Goal: Task Accomplishment & Management: Complete application form

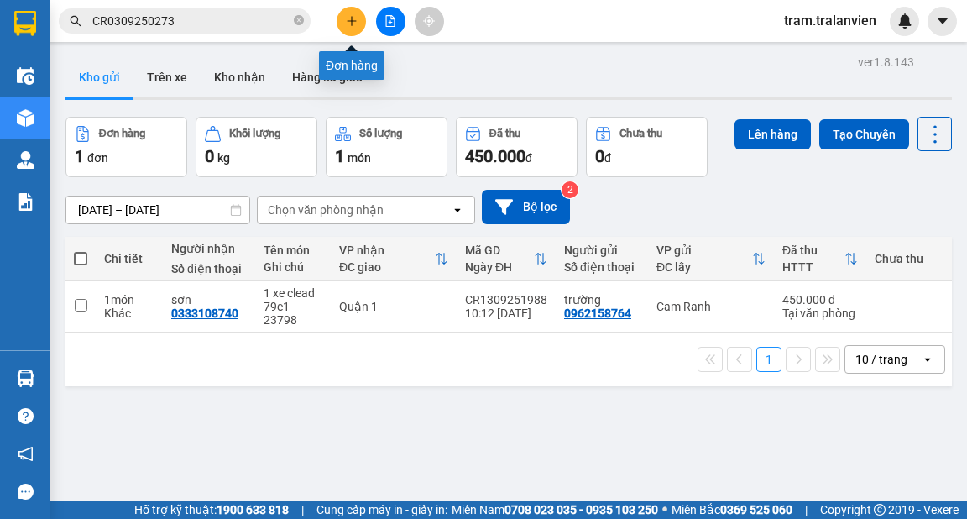
click at [349, 21] on icon "plus" at bounding box center [352, 21] width 12 height 12
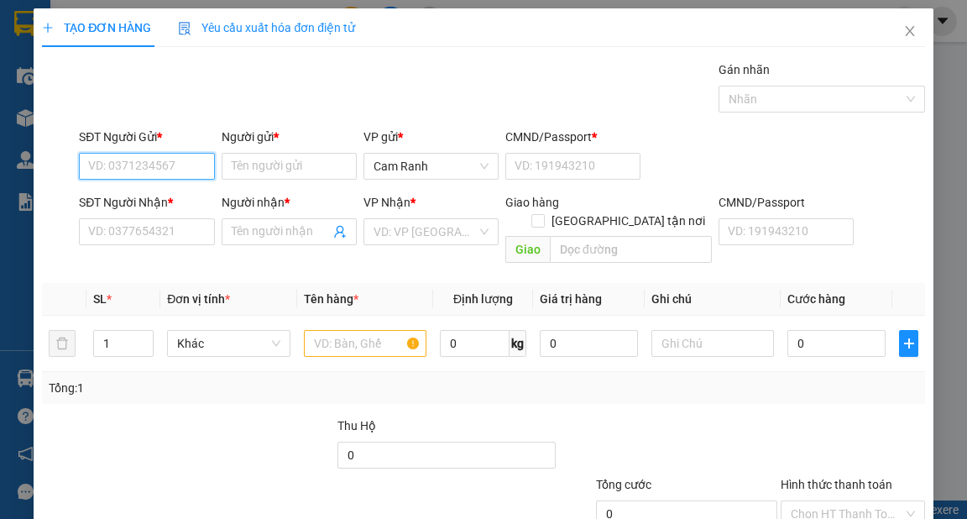
click at [141, 170] on input "SĐT Người Gửi *" at bounding box center [146, 166] width 135 height 27
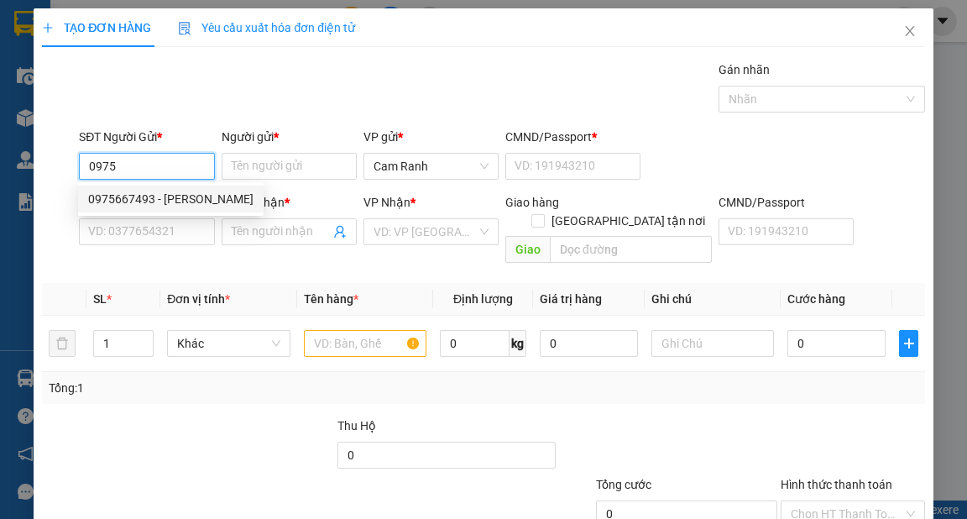
click at [165, 200] on div "0975667493 - [PERSON_NAME]" at bounding box center [170, 199] width 165 height 18
type input "0975667493"
type input "[PERSON_NAME]"
type input "056195009177"
type input "0332820657"
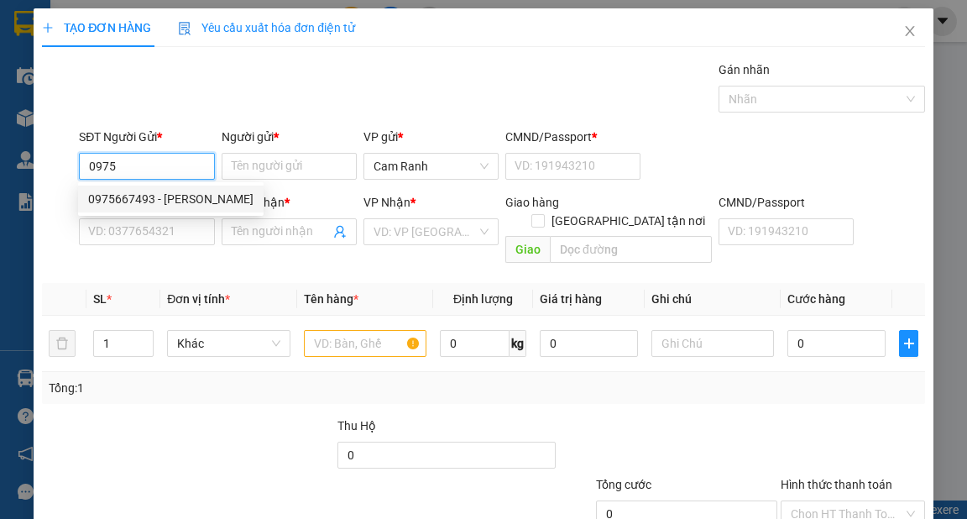
type input "TĨNH"
type input "051204011669"
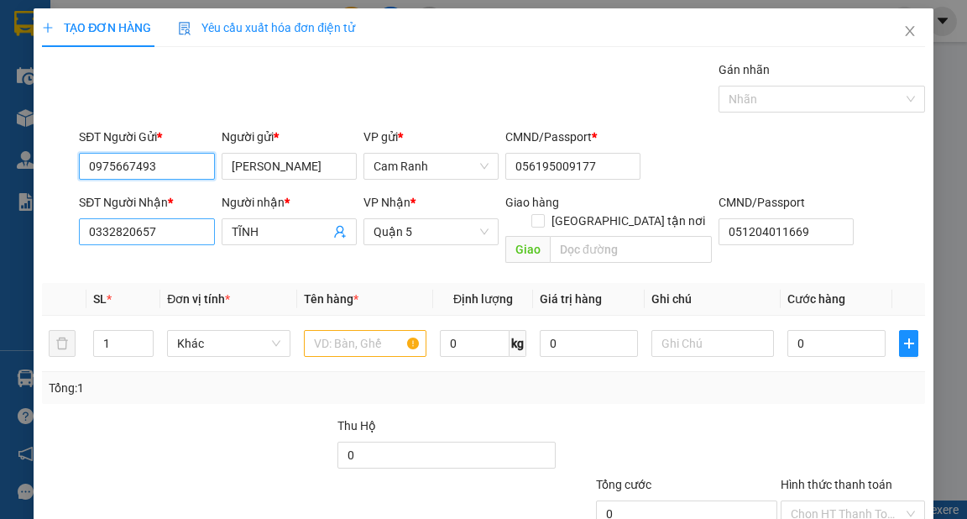
type input "0975667493"
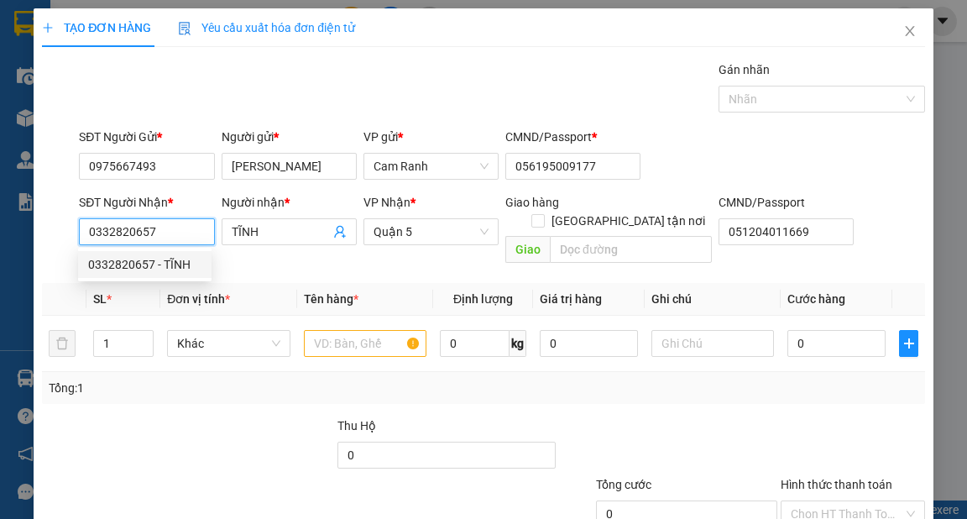
drag, startPoint x: 159, startPoint y: 230, endPoint x: 90, endPoint y: 236, distance: 69.9
click at [90, 236] on input "0332820657" at bounding box center [146, 231] width 135 height 27
click at [159, 295] on div "0949992626 - hưng" at bounding box center [144, 291] width 113 height 18
type input "0949992626"
type input "hưng"
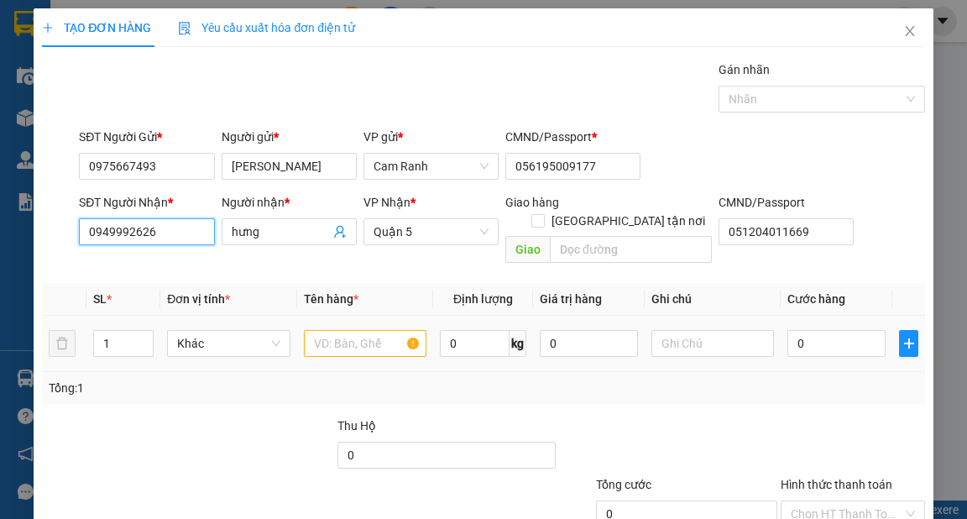
type input "0949992626"
click at [318, 330] on input "text" at bounding box center [365, 343] width 123 height 27
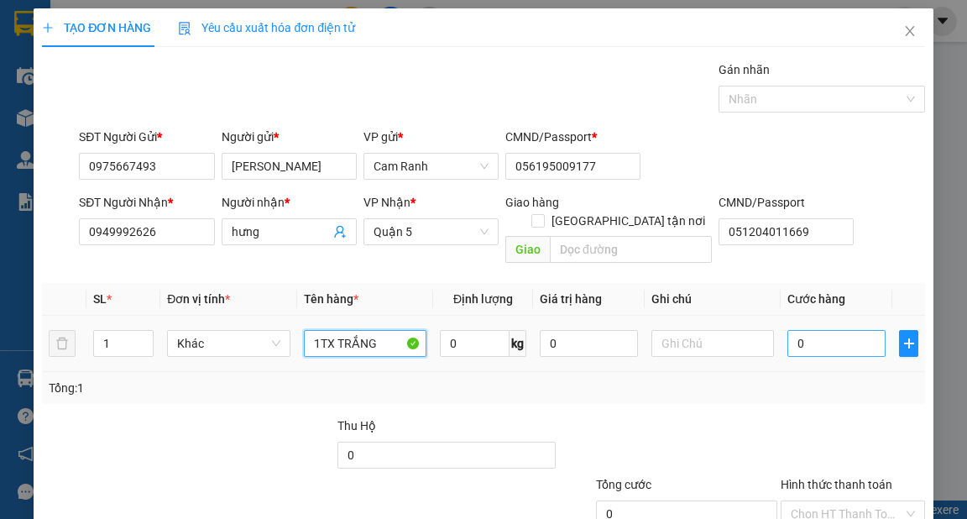
type input "1TX TRẮNG"
click at [804, 330] on input "0" at bounding box center [836, 343] width 98 height 27
type input "8"
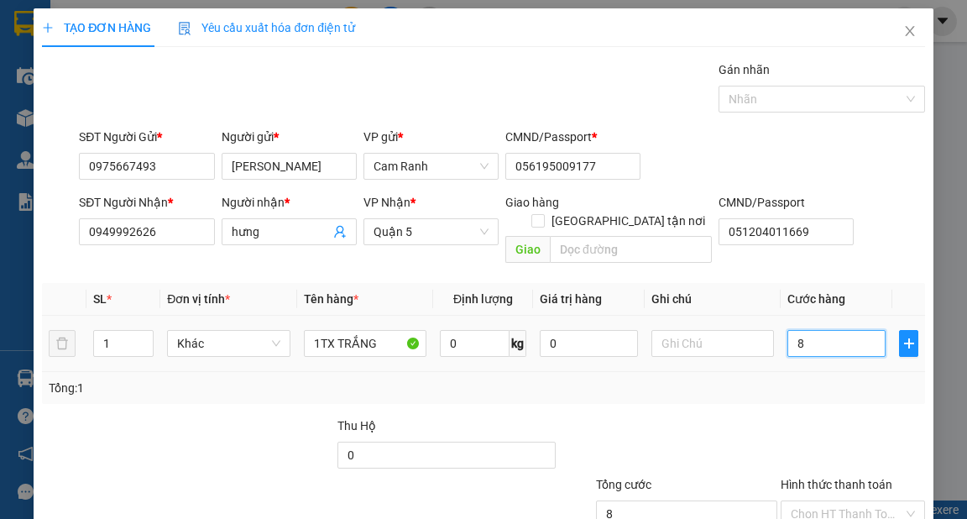
type input "80"
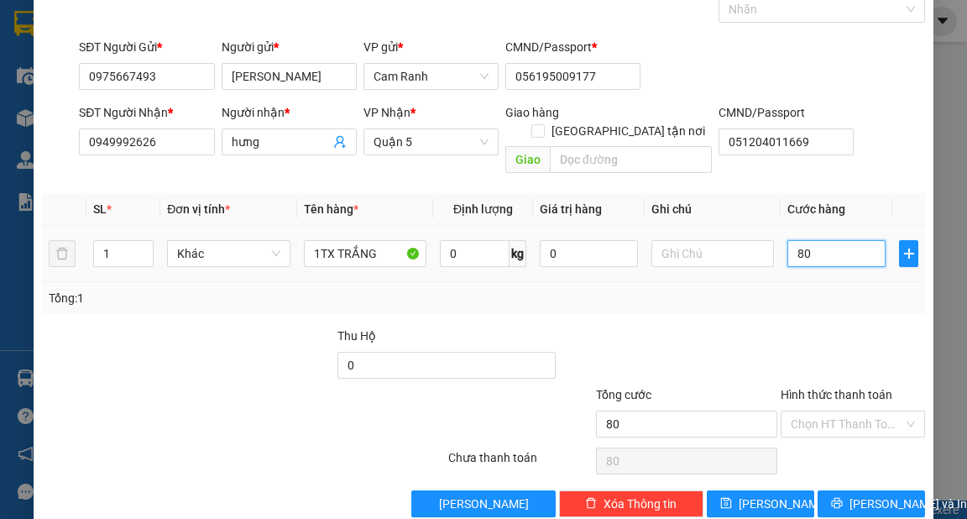
scroll to position [101, 0]
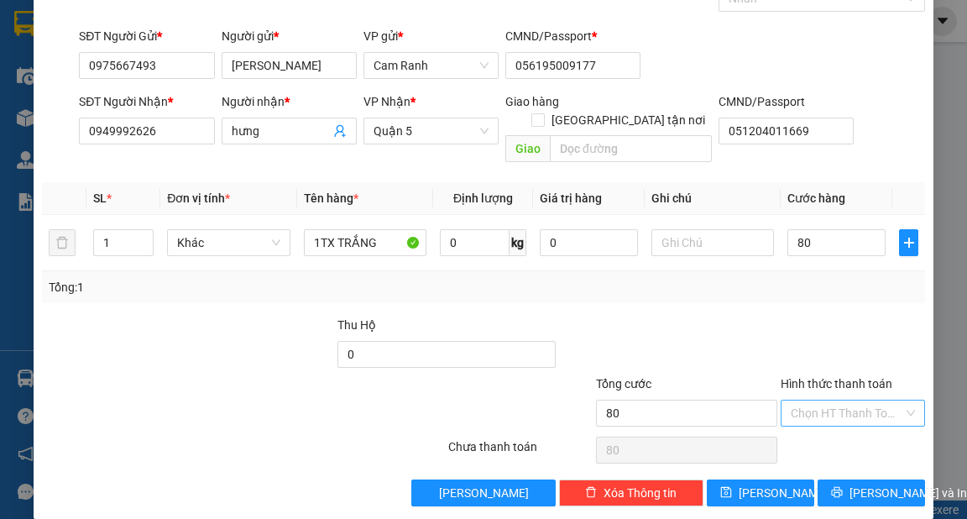
type input "80.000"
click at [837, 400] on input "Hình thức thanh toán" at bounding box center [847, 412] width 112 height 25
click at [825, 426] on div "Tại văn phòng" at bounding box center [843, 426] width 123 height 18
type input "0"
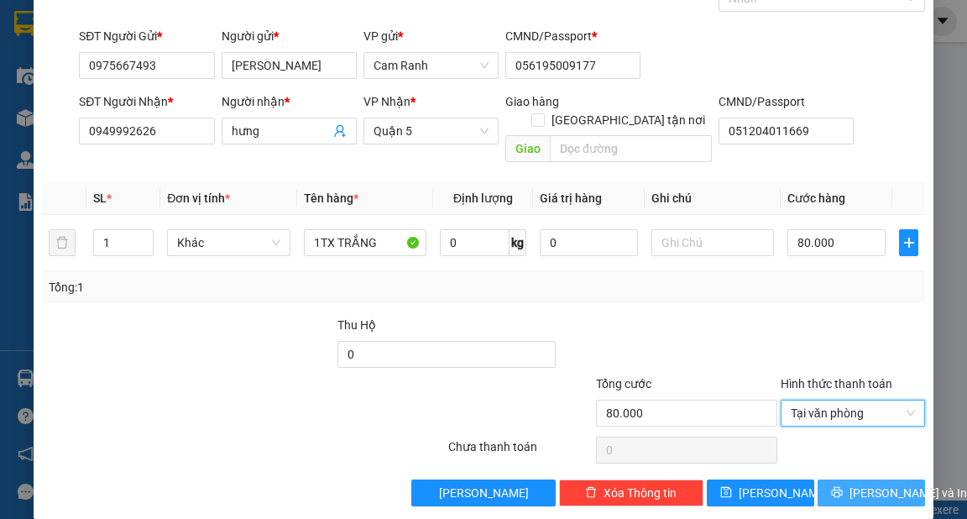
click at [859, 483] on span "[PERSON_NAME] và In" at bounding box center [908, 492] width 118 height 18
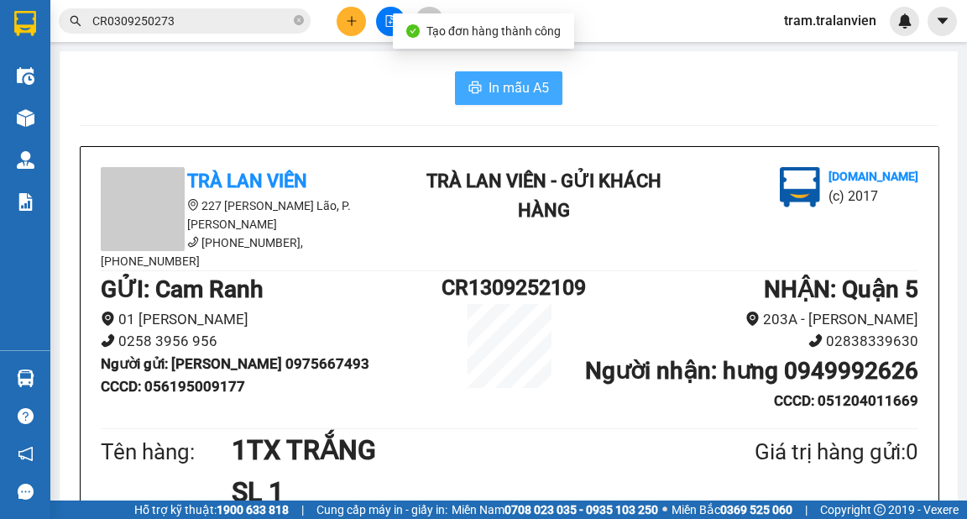
click at [519, 92] on span "In mẫu A5" at bounding box center [518, 87] width 60 height 21
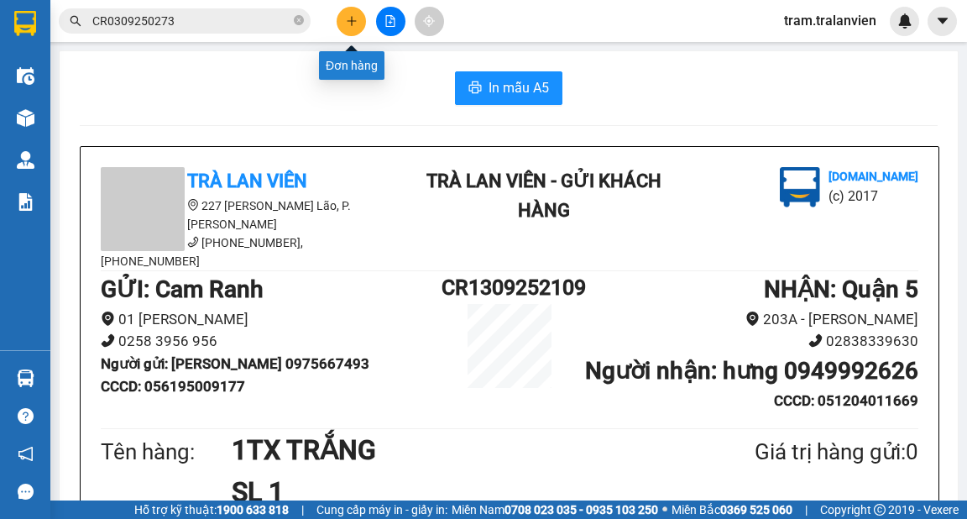
click at [342, 13] on button at bounding box center [351, 21] width 29 height 29
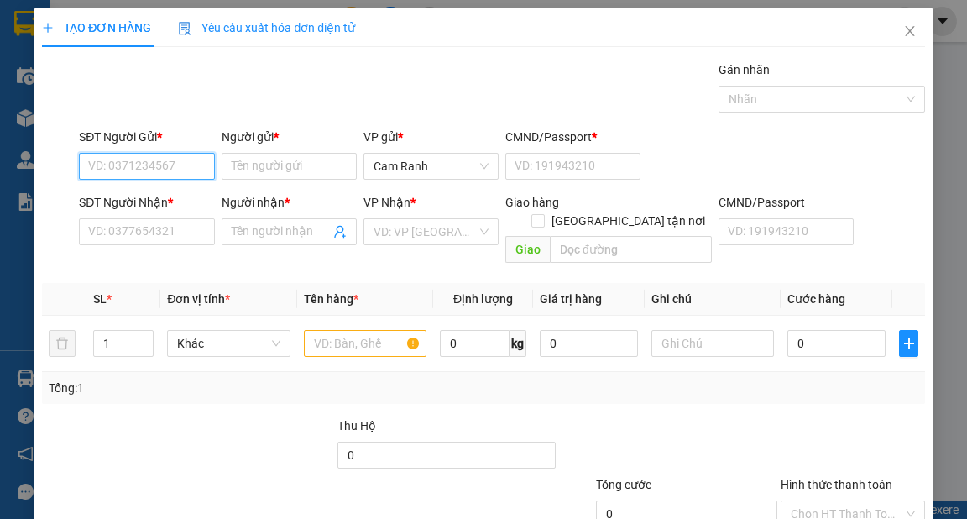
click at [163, 175] on input "SĐT Người Gửi *" at bounding box center [146, 166] width 135 height 27
type input "0965567896"
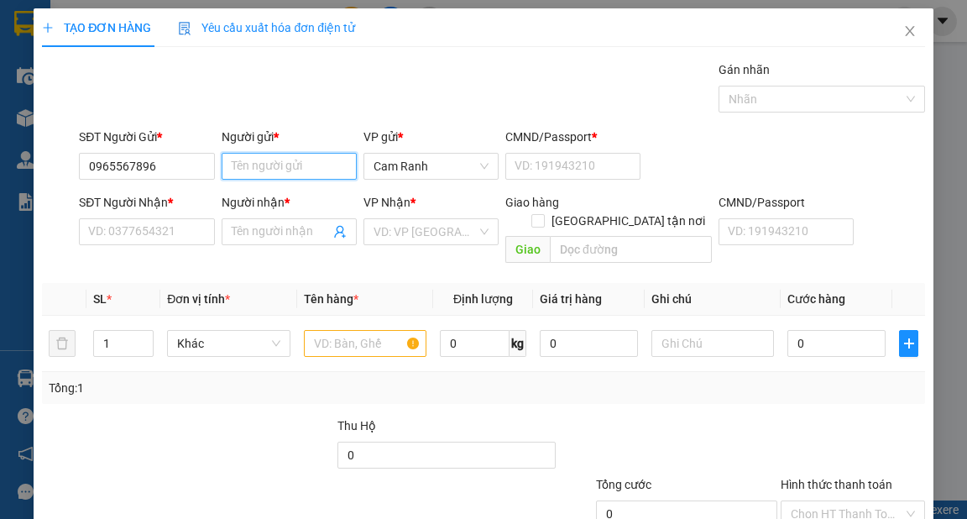
click at [299, 157] on input "Người gửi *" at bounding box center [289, 166] width 135 height 27
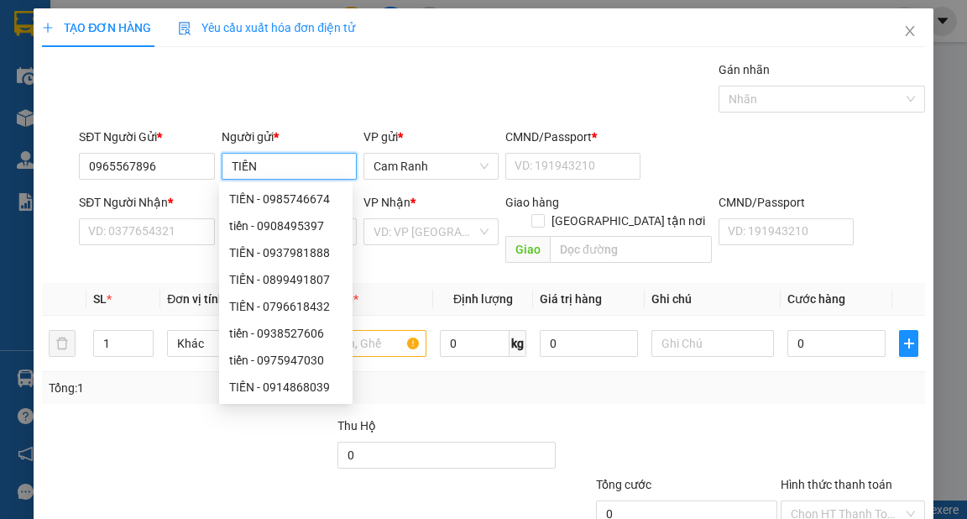
drag, startPoint x: 269, startPoint y: 168, endPoint x: 231, endPoint y: 173, distance: 38.1
click at [231, 173] on input "TIẾN" at bounding box center [289, 166] width 135 height 27
type input "TIẾN"
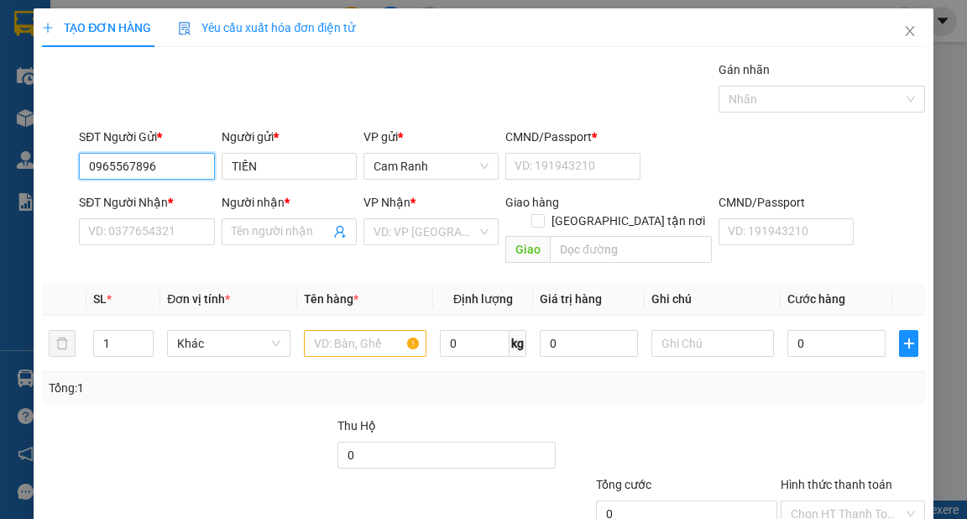
drag, startPoint x: 177, startPoint y: 166, endPoint x: 34, endPoint y: 131, distance: 147.0
click at [34, 131] on div "TẠO ĐƠN HÀNG Yêu cầu xuất hóa đơn điện tử Transit Pickup Surcharge Ids Transit …" at bounding box center [483, 313] width 899 height 611
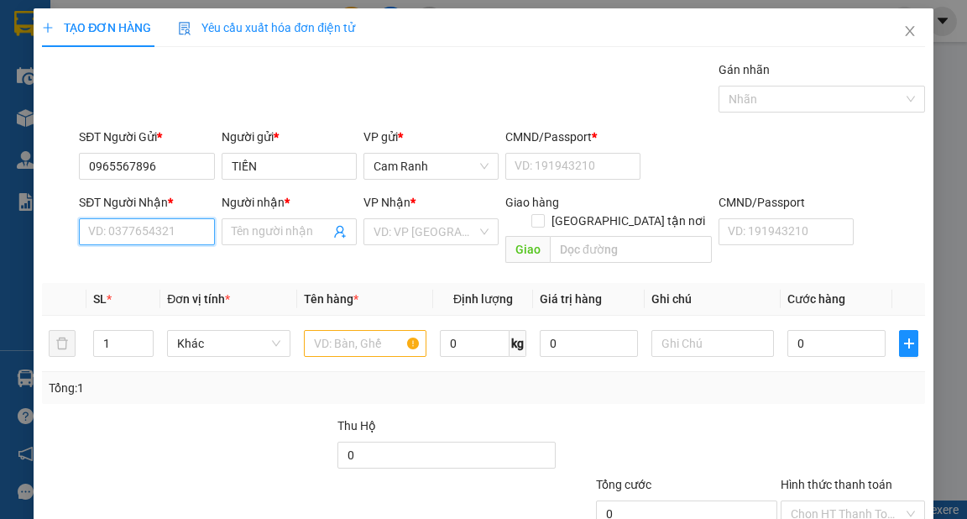
click at [115, 227] on input "SĐT Người Nhận *" at bounding box center [146, 231] width 135 height 27
paste input "0965567896"
type input "0965567896"
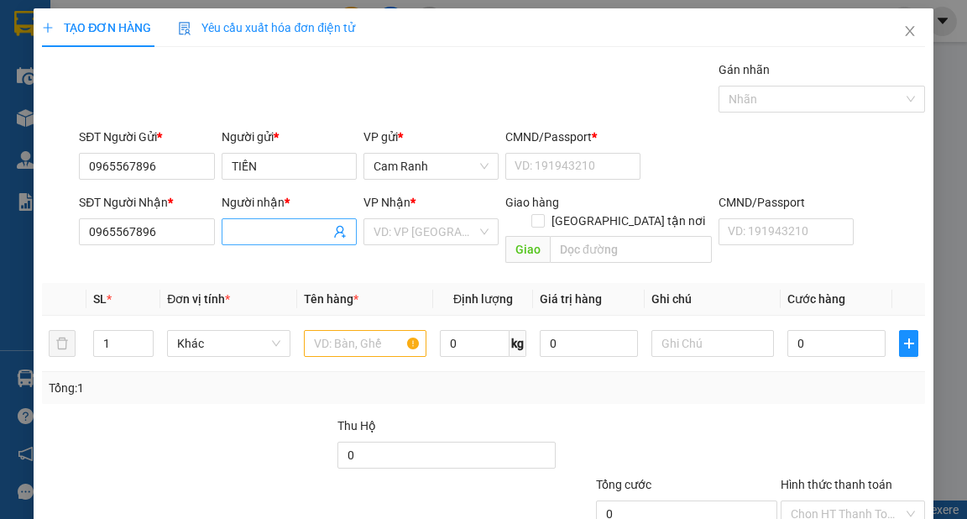
click at [258, 230] on input "Người nhận *" at bounding box center [281, 231] width 98 height 18
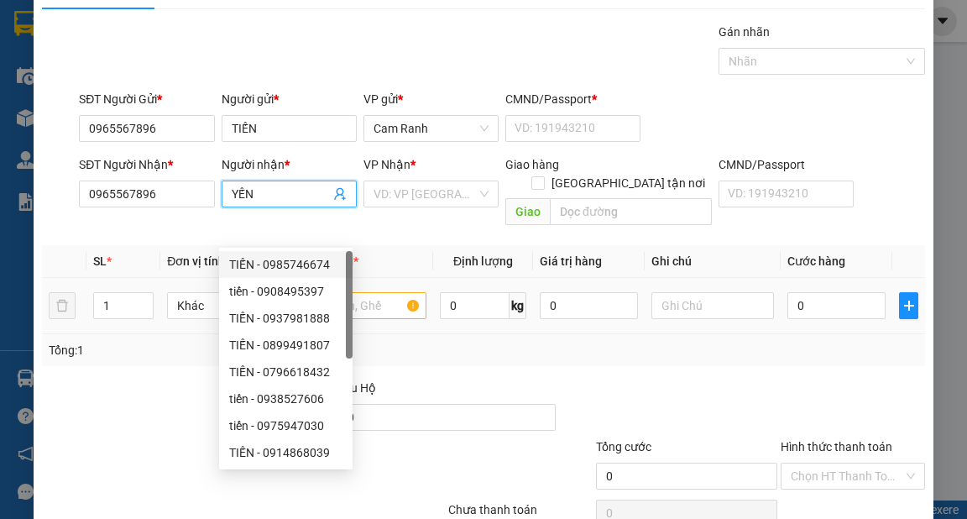
scroll to position [101, 0]
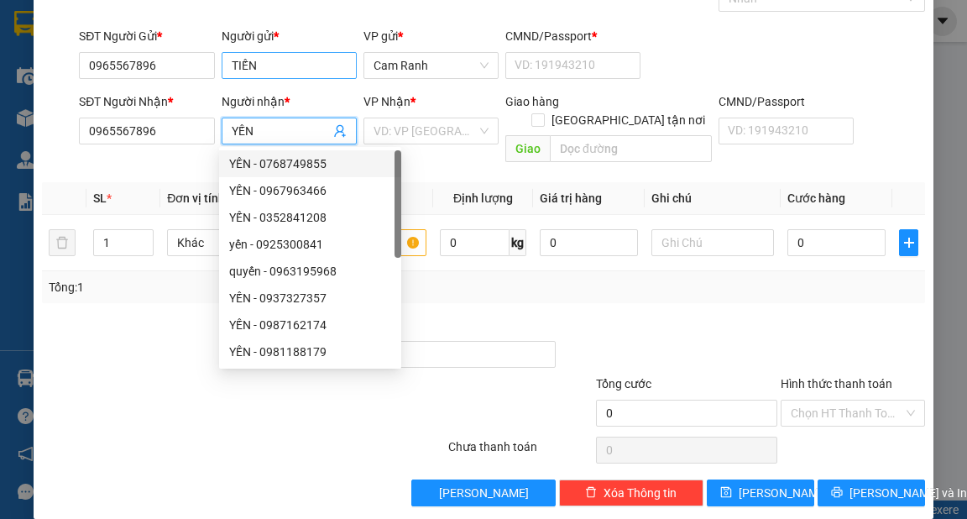
type input "YẾN"
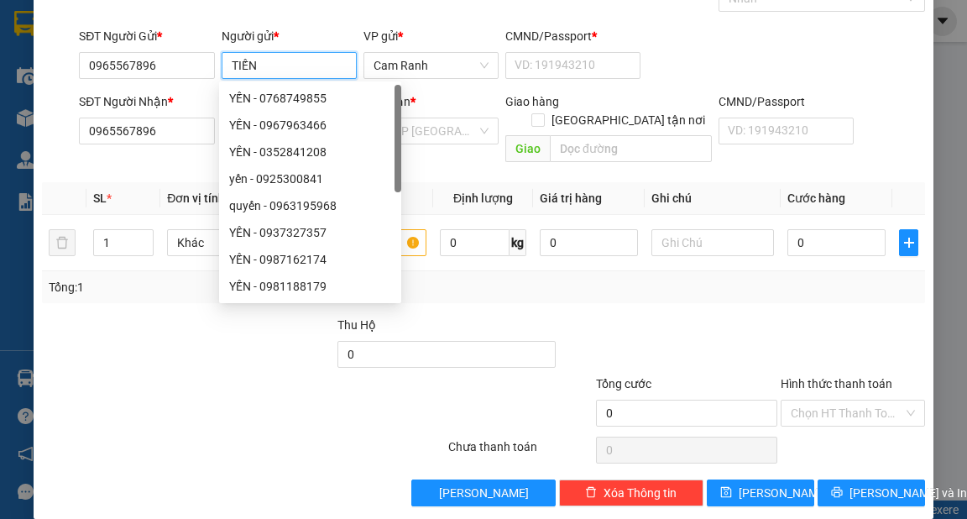
drag, startPoint x: 270, startPoint y: 69, endPoint x: 231, endPoint y: 71, distance: 39.5
click at [231, 71] on input "TIẾN" at bounding box center [289, 65] width 135 height 27
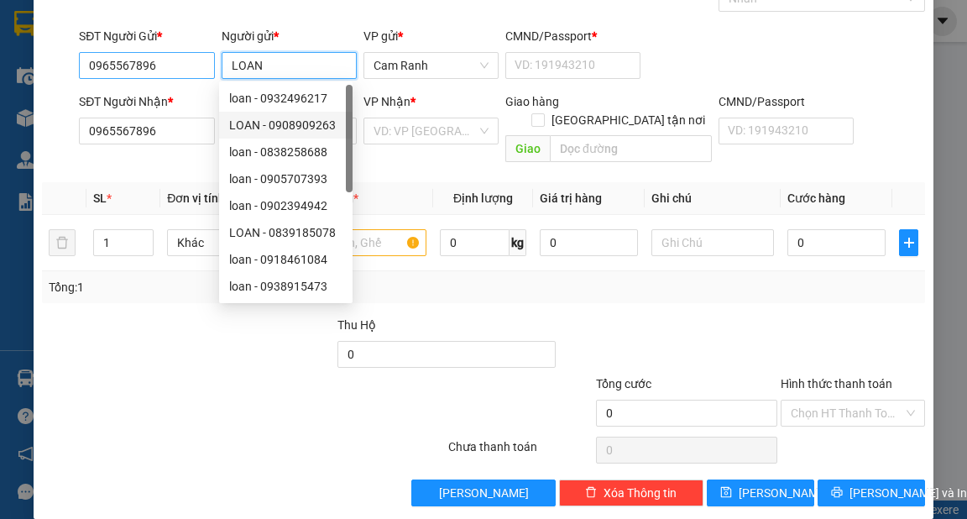
type input "LOAN"
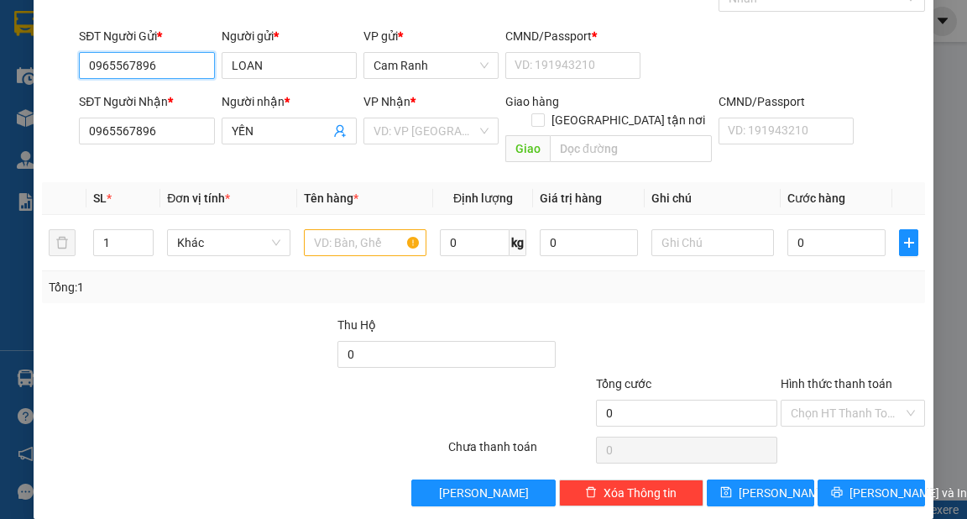
drag, startPoint x: 170, startPoint y: 70, endPoint x: 102, endPoint y: 67, distance: 67.2
click at [102, 67] on input "0965567896" at bounding box center [146, 65] width 135 height 27
type input "0983783802"
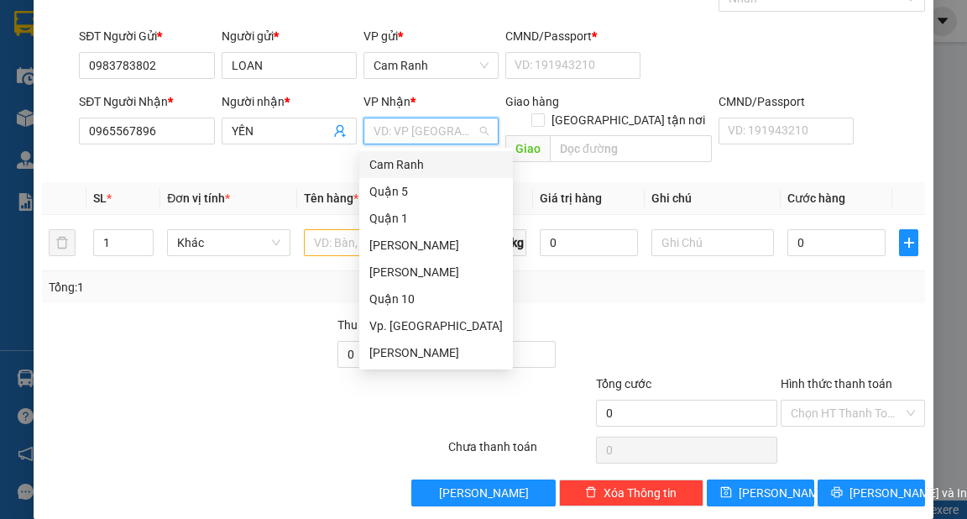
click at [390, 128] on input "search" at bounding box center [424, 130] width 103 height 25
click at [405, 192] on div "Quận 5" at bounding box center [435, 191] width 133 height 18
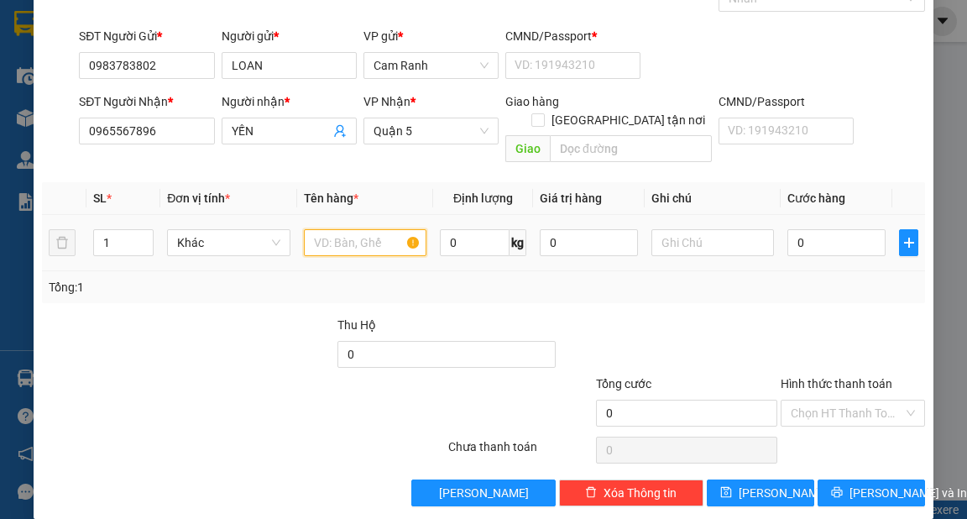
click at [344, 229] on input "text" at bounding box center [365, 242] width 123 height 27
type input "1 HỘP VÀNG"
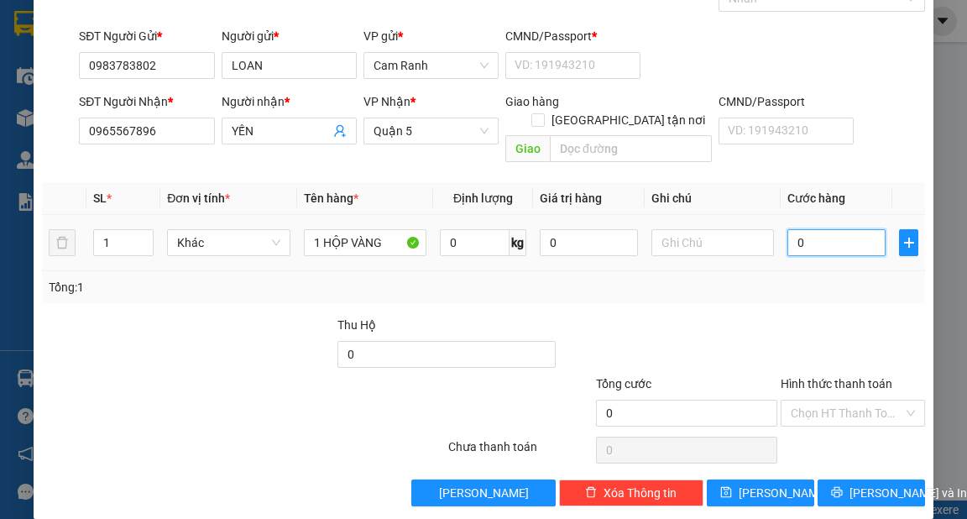
click at [822, 229] on input "0" at bounding box center [836, 242] width 98 height 27
type input "3"
type input "30"
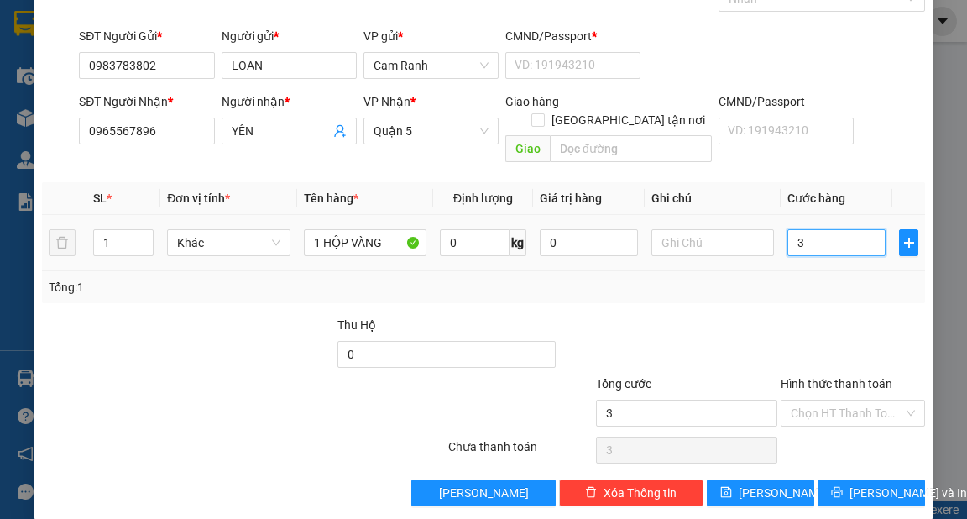
type input "30"
type input "30.000"
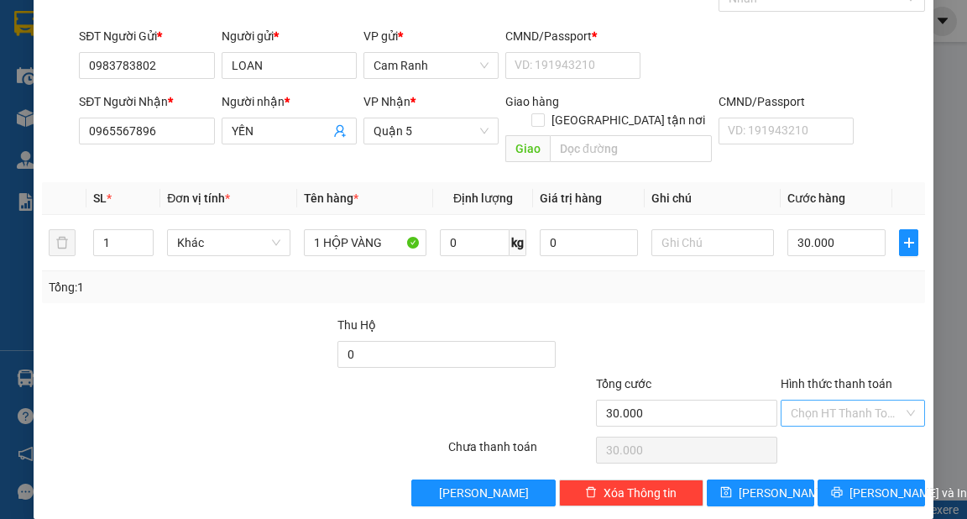
click at [810, 400] on input "Hình thức thanh toán" at bounding box center [847, 412] width 112 height 25
click at [821, 426] on div "Tại văn phòng" at bounding box center [843, 426] width 123 height 18
type input "0"
click at [886, 483] on span "[PERSON_NAME] và In" at bounding box center [908, 492] width 118 height 18
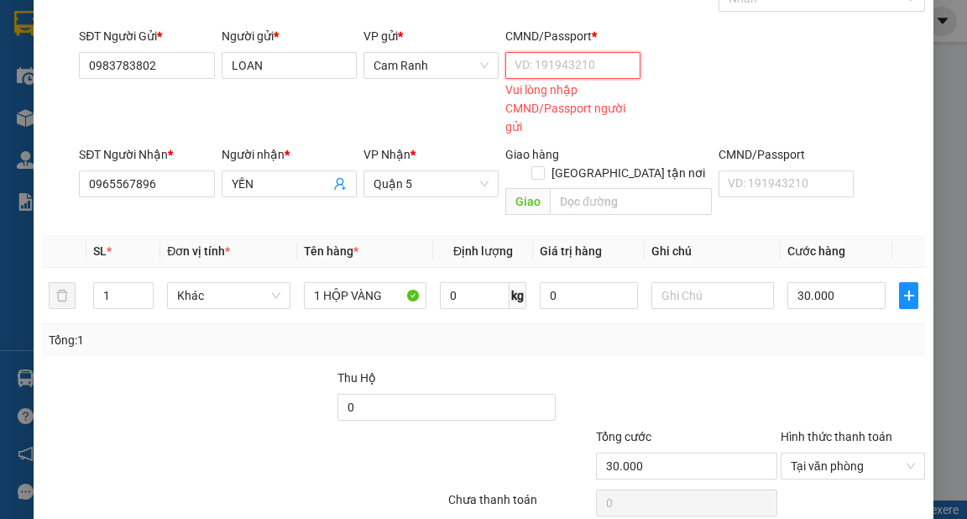
click at [594, 68] on input "CMND/Passport *" at bounding box center [572, 65] width 135 height 27
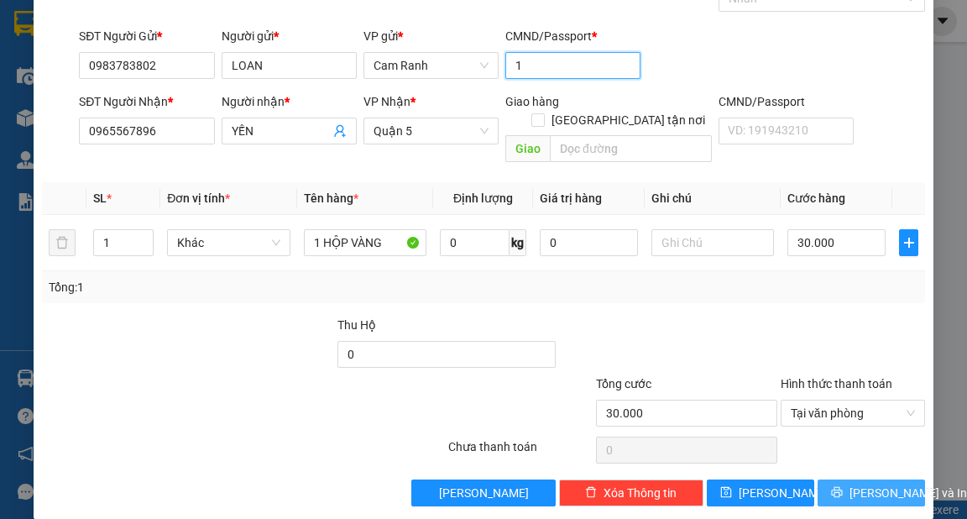
type input "1"
click at [880, 483] on span "[PERSON_NAME] và In" at bounding box center [908, 492] width 118 height 18
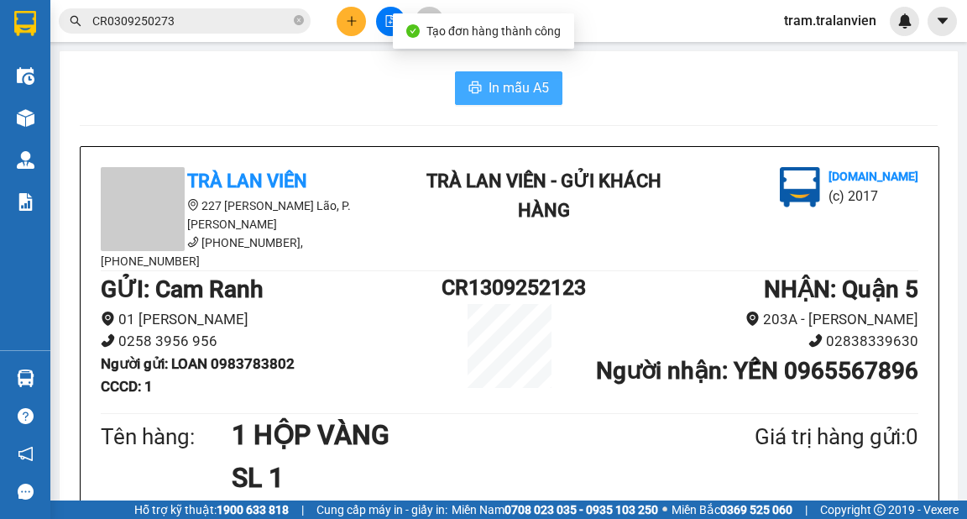
click at [506, 77] on span "In mẫu A5" at bounding box center [518, 87] width 60 height 21
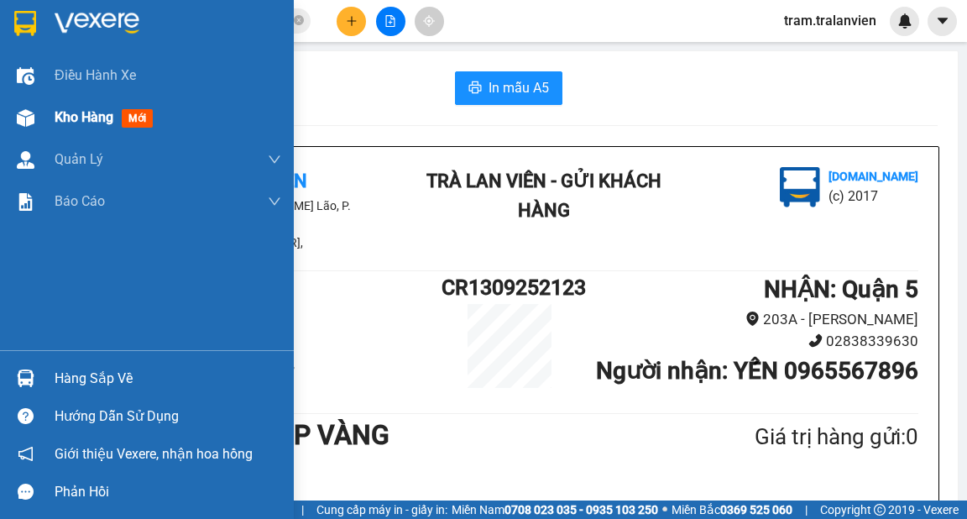
click at [74, 126] on div "Kho hàng mới" at bounding box center [107, 117] width 105 height 21
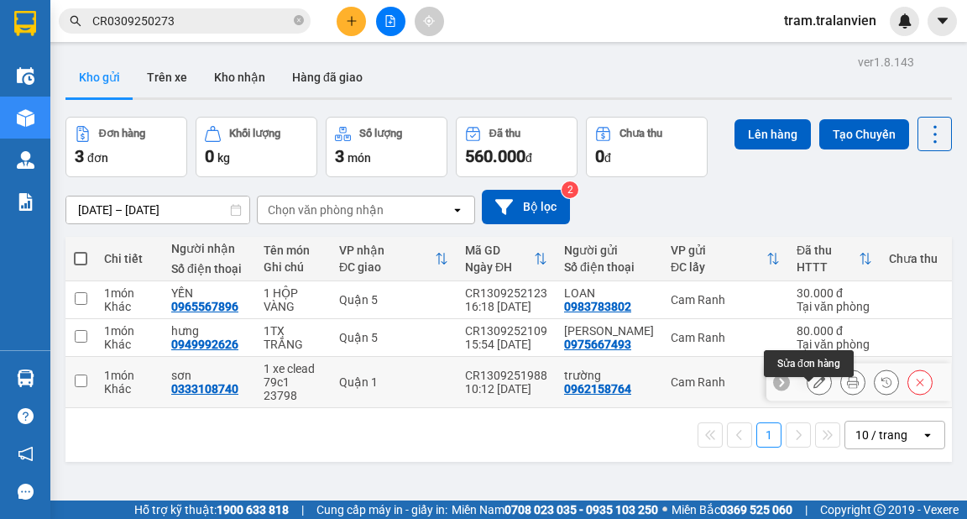
click at [813, 388] on icon at bounding box center [819, 382] width 12 height 12
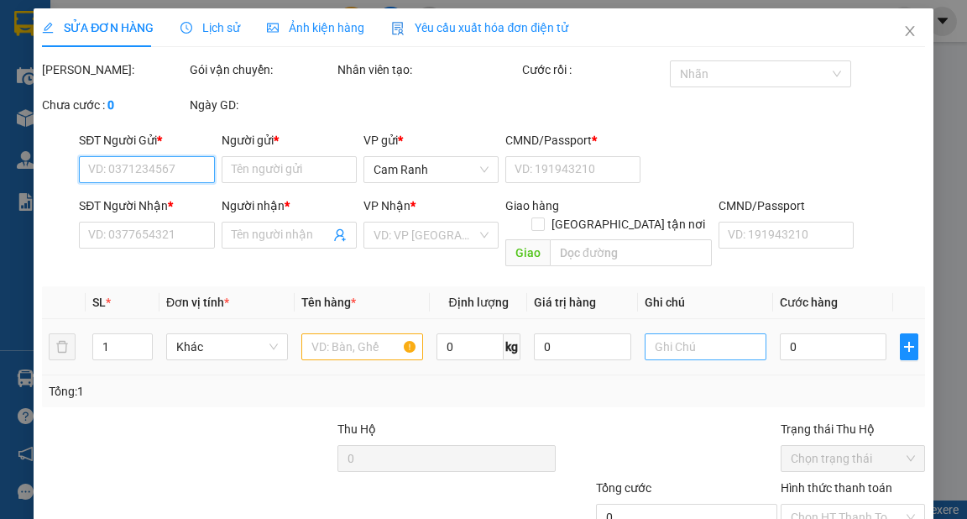
type input "0962158764"
type input "trường"
type input "1"
type input "0333108740"
type input "sơn"
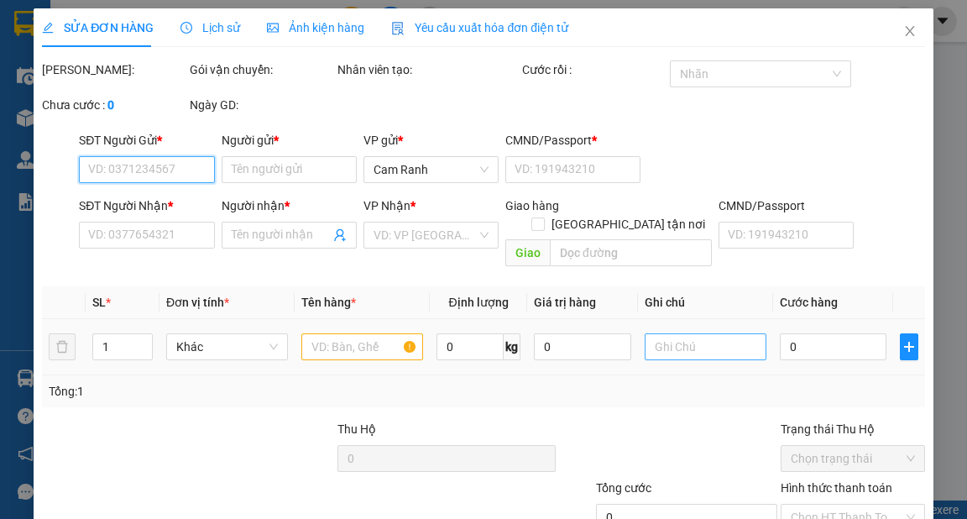
type input "450.000"
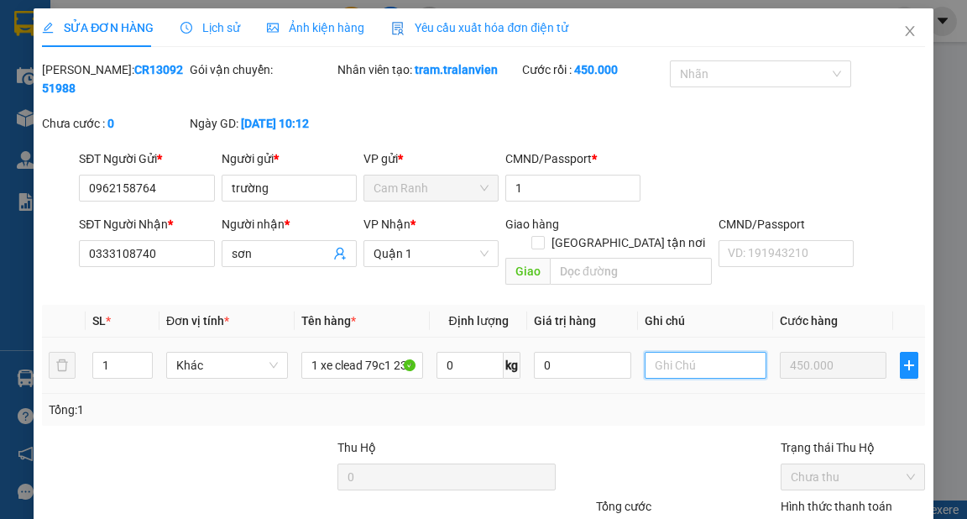
click at [680, 352] on input "text" at bounding box center [706, 365] width 122 height 27
type input "XE 15H CHỞ DÔ"
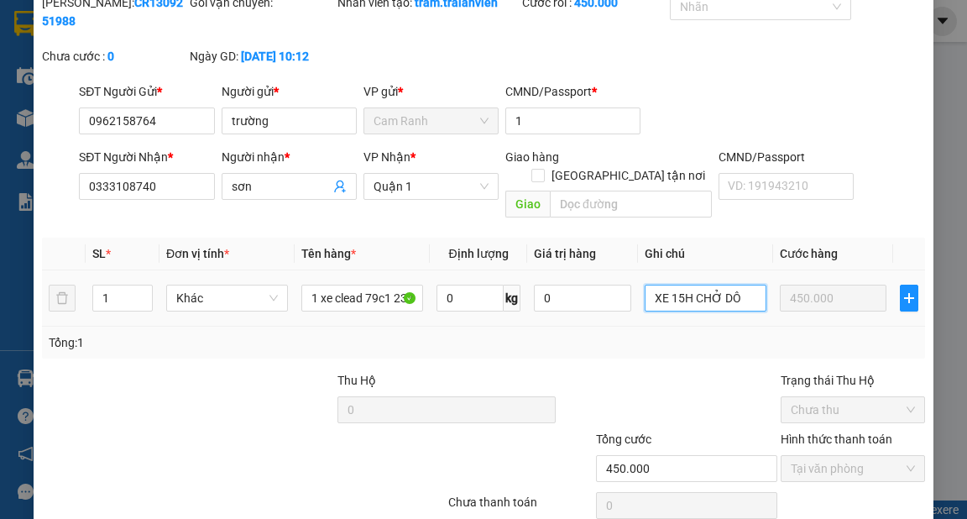
scroll to position [123, 0]
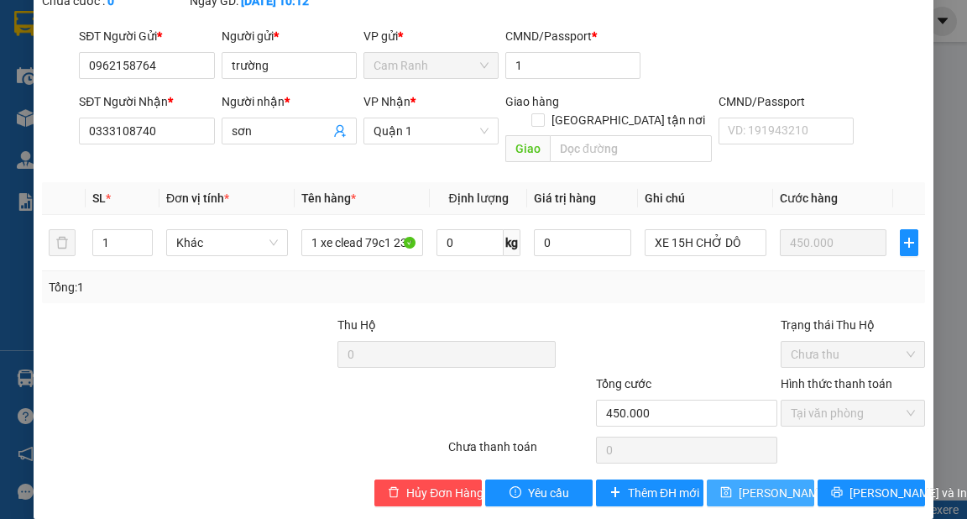
click at [763, 483] on span "[PERSON_NAME] thay đổi" at bounding box center [806, 492] width 134 height 18
